Goal: Task Accomplishment & Management: Use online tool/utility

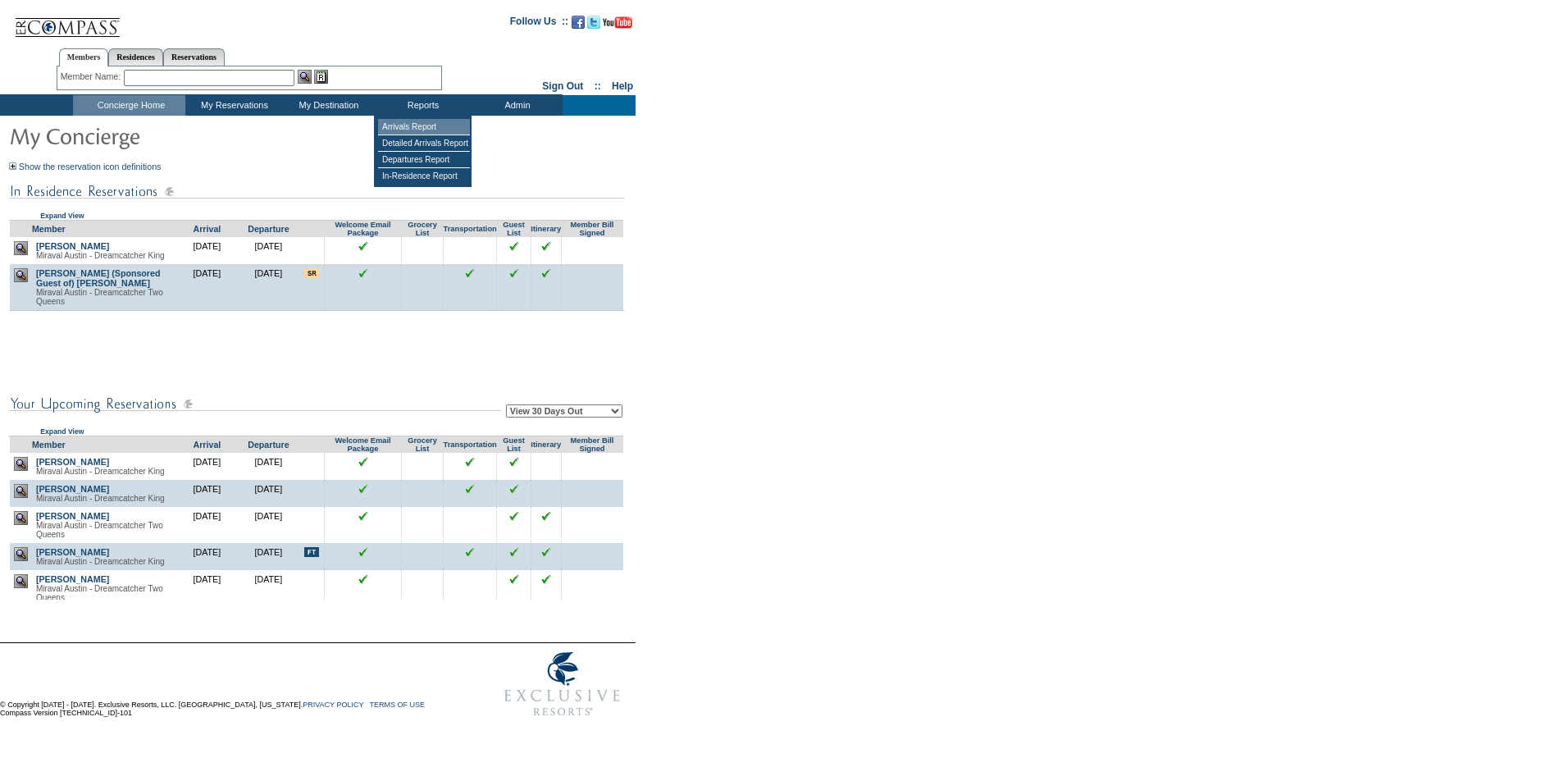
click at [414, 122] on td "Arrivals Report" at bounding box center [423, 126] width 92 height 17
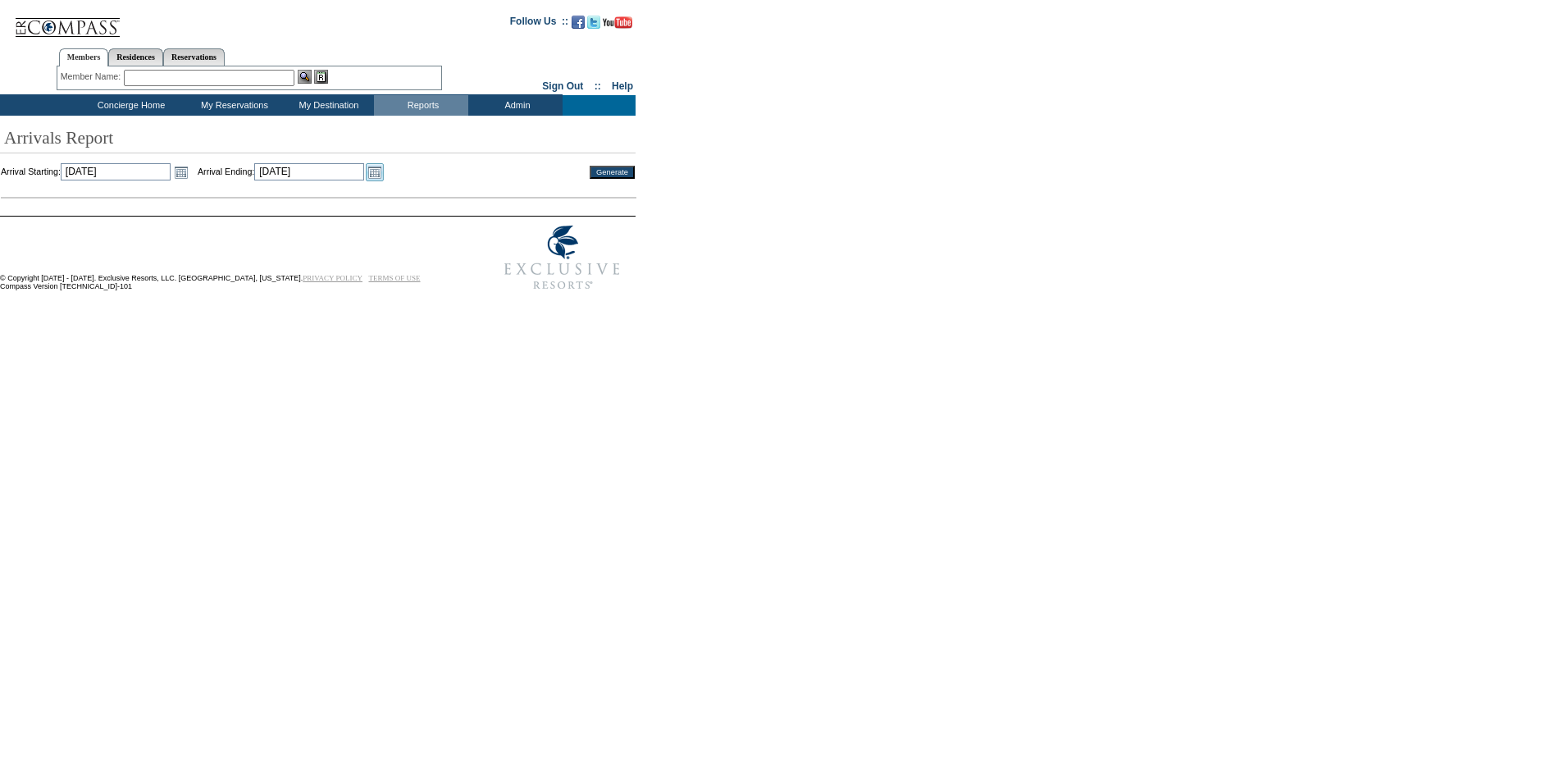
click at [384, 173] on link "Open the calendar popup." at bounding box center [374, 172] width 18 height 18
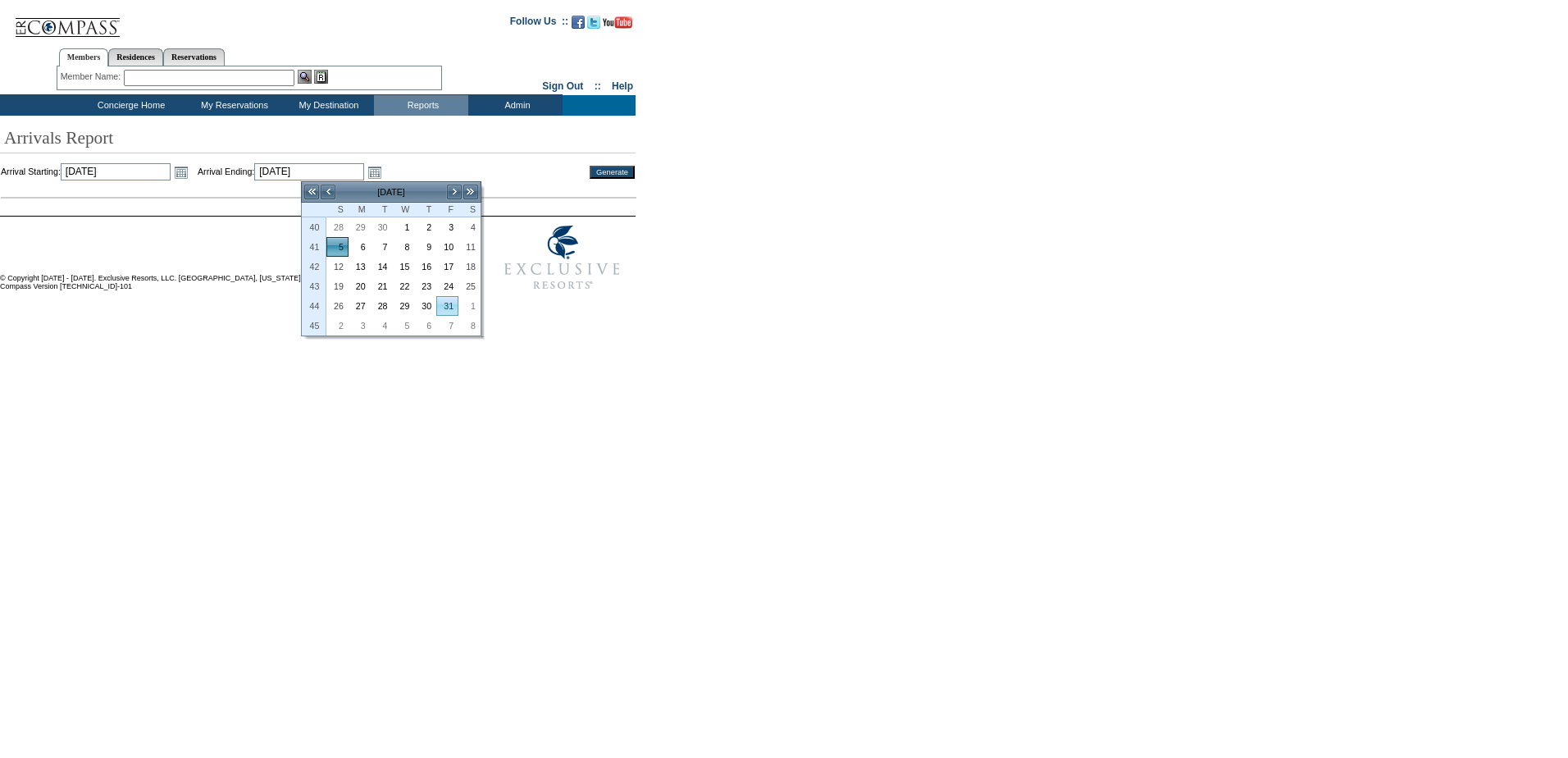
click at [447, 301] on link "31" at bounding box center [447, 305] width 21 height 18
type input "2025-10-31"
type input "[DATE]"
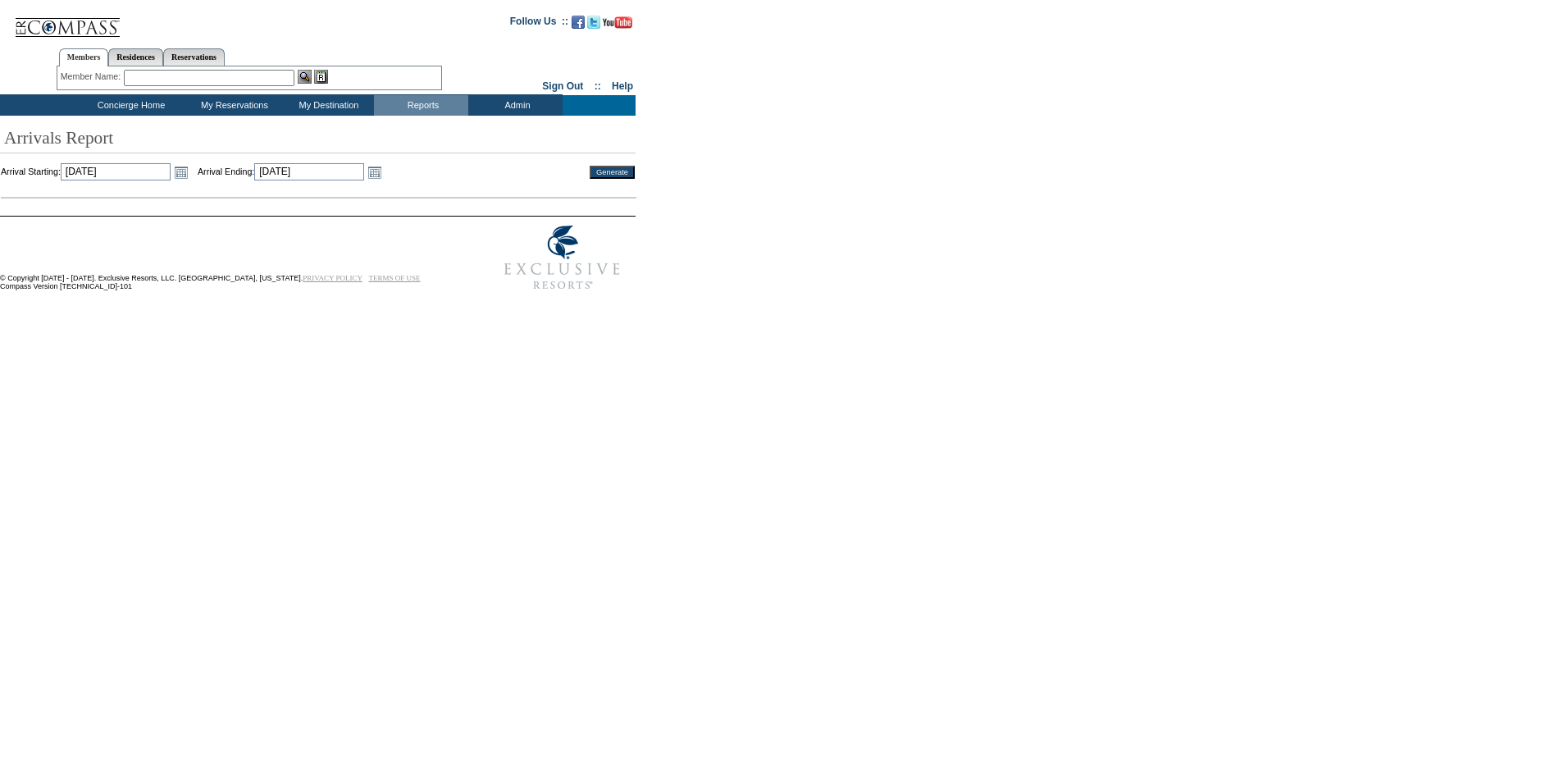
click at [615, 173] on input "Generate" at bounding box center [612, 172] width 45 height 13
